Goal: Navigation & Orientation: Find specific page/section

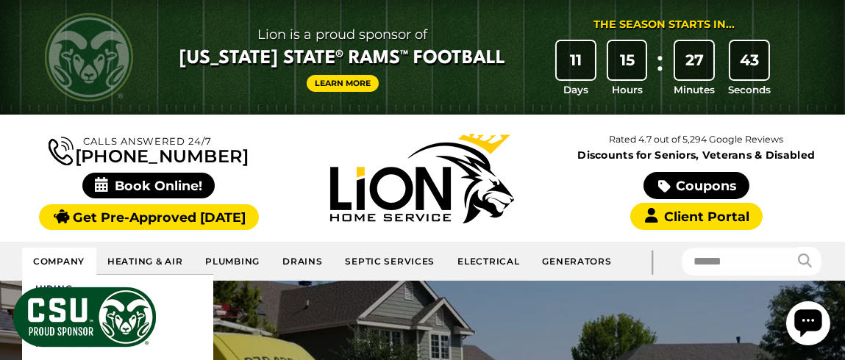
click at [62, 265] on link "Company" at bounding box center [59, 261] width 74 height 27
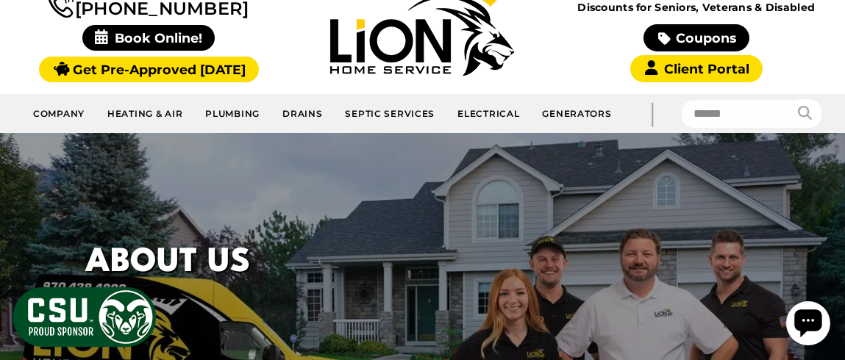
scroll to position [220, 0]
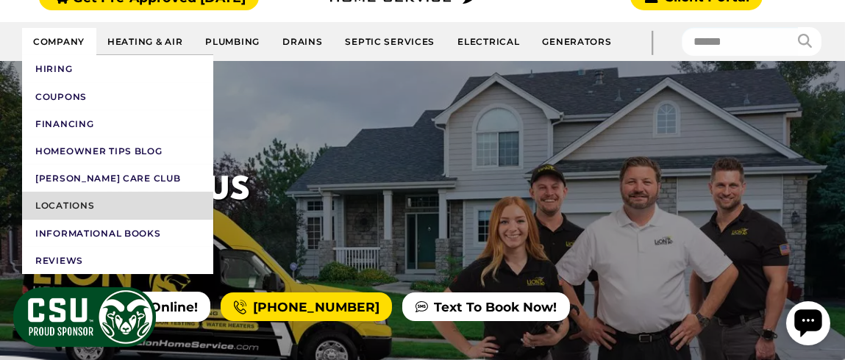
click at [78, 206] on link "Locations" at bounding box center [117, 205] width 191 height 27
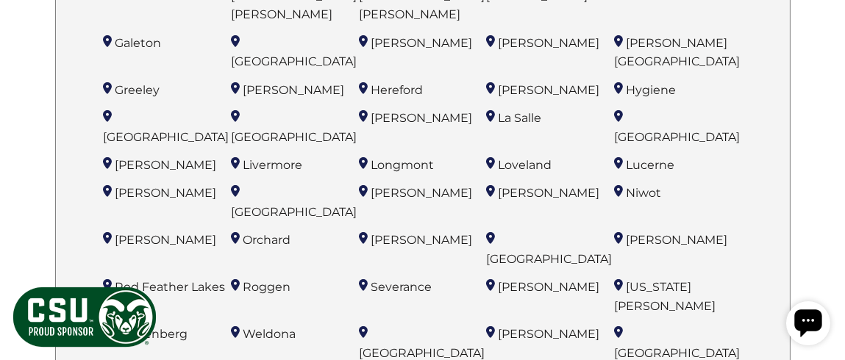
scroll to position [882, 0]
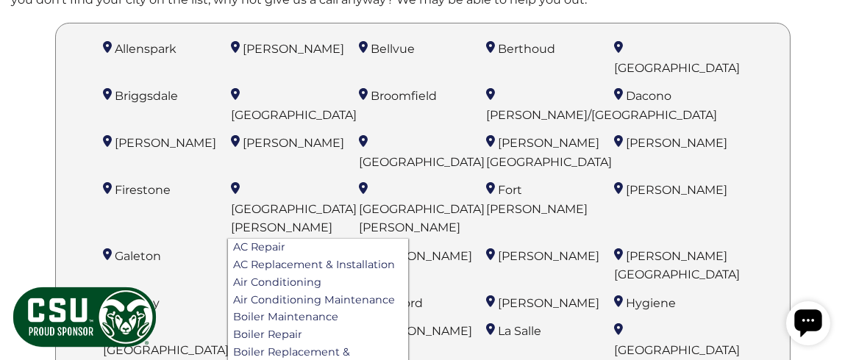
click at [232, 179] on li "Fort Collins AC Repair AC Replacement & Installation Air Conditioning Air Condi…" at bounding box center [295, 209] width 128 height 60
click at [244, 202] on span "[GEOGRAPHIC_DATA][PERSON_NAME]" at bounding box center [294, 218] width 126 height 33
drag, startPoint x: 251, startPoint y: 131, endPoint x: 280, endPoint y: 135, distance: 29.7
click at [280, 202] on span "[GEOGRAPHIC_DATA][PERSON_NAME]" at bounding box center [294, 218] width 126 height 33
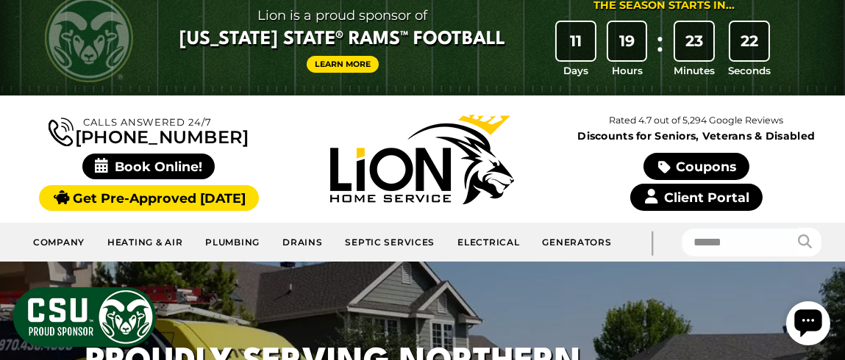
scroll to position [0, 0]
